Goal: Check status: Check status

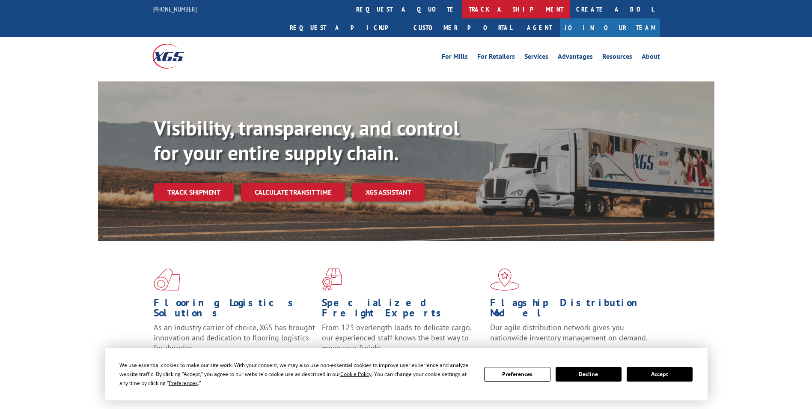
click at [462, 5] on link "track a shipment" at bounding box center [515, 9] width 107 height 18
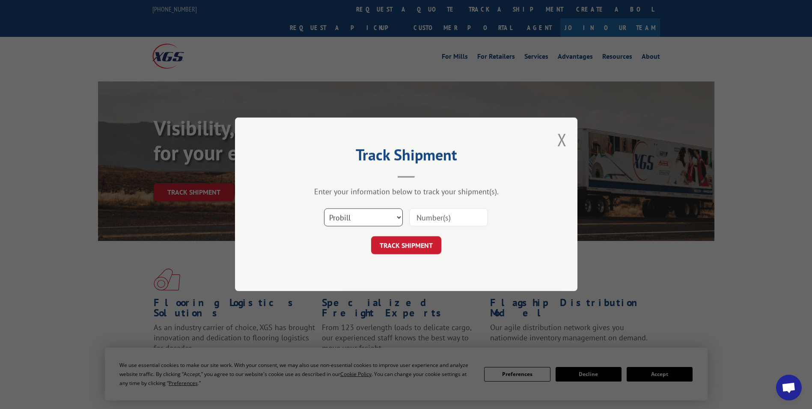
click at [377, 217] on select "Select category... Probill BOL PO" at bounding box center [363, 218] width 79 height 18
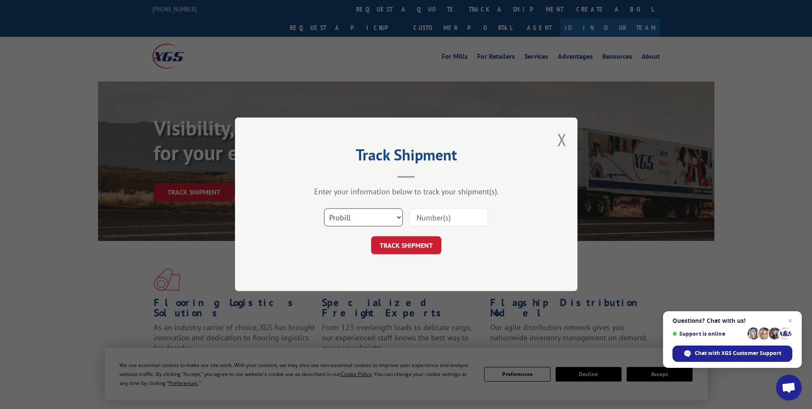
select select "bol"
click at [324, 209] on select "Select category... Probill BOL PO" at bounding box center [363, 218] width 79 height 18
click at [437, 214] on input at bounding box center [448, 218] width 79 height 18
paste input "6027112"
type input "6027112"
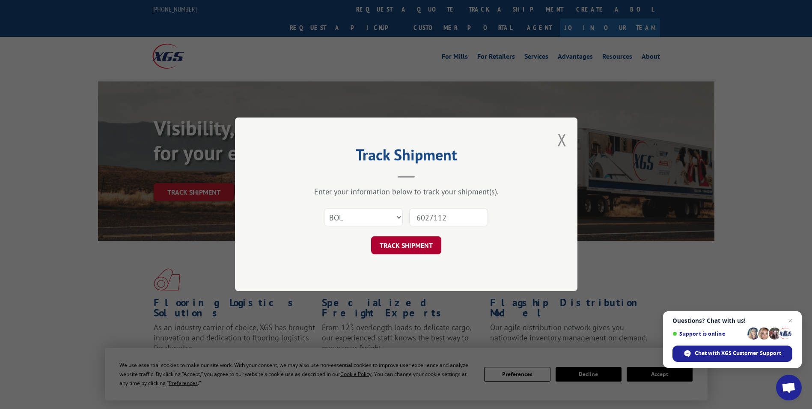
click at [410, 246] on button "TRACK SHIPMENT" at bounding box center [406, 245] width 70 height 18
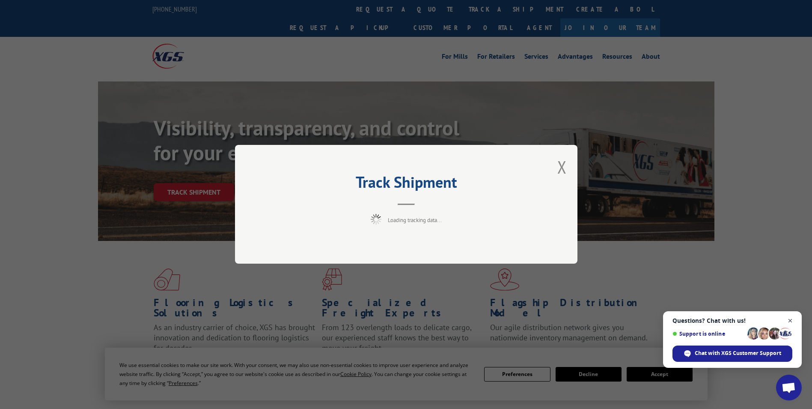
click at [791, 319] on span "Close chat" at bounding box center [790, 320] width 11 height 11
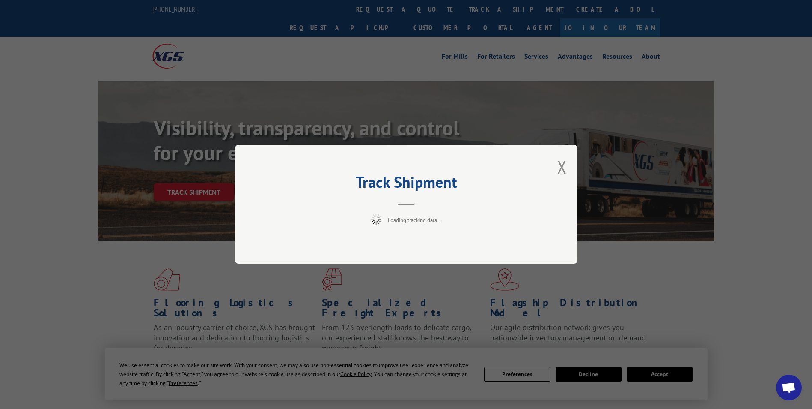
click at [679, 278] on div "Track Shipment Loading tracking data..." at bounding box center [406, 204] width 812 height 409
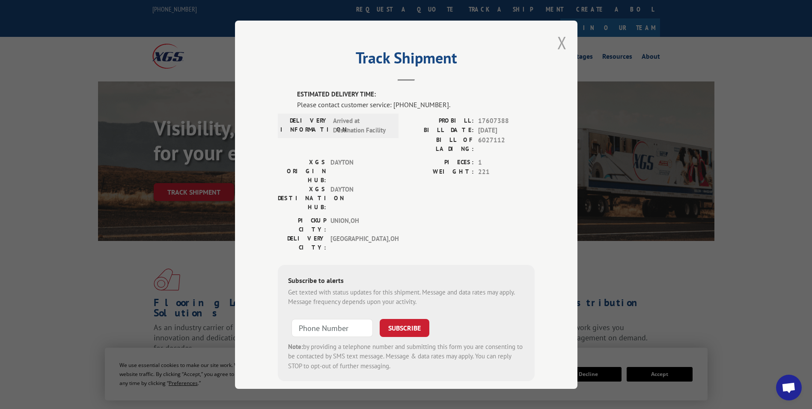
click at [558, 39] on button "Close modal" at bounding box center [562, 42] width 9 height 23
